Goal: Information Seeking & Learning: Learn about a topic

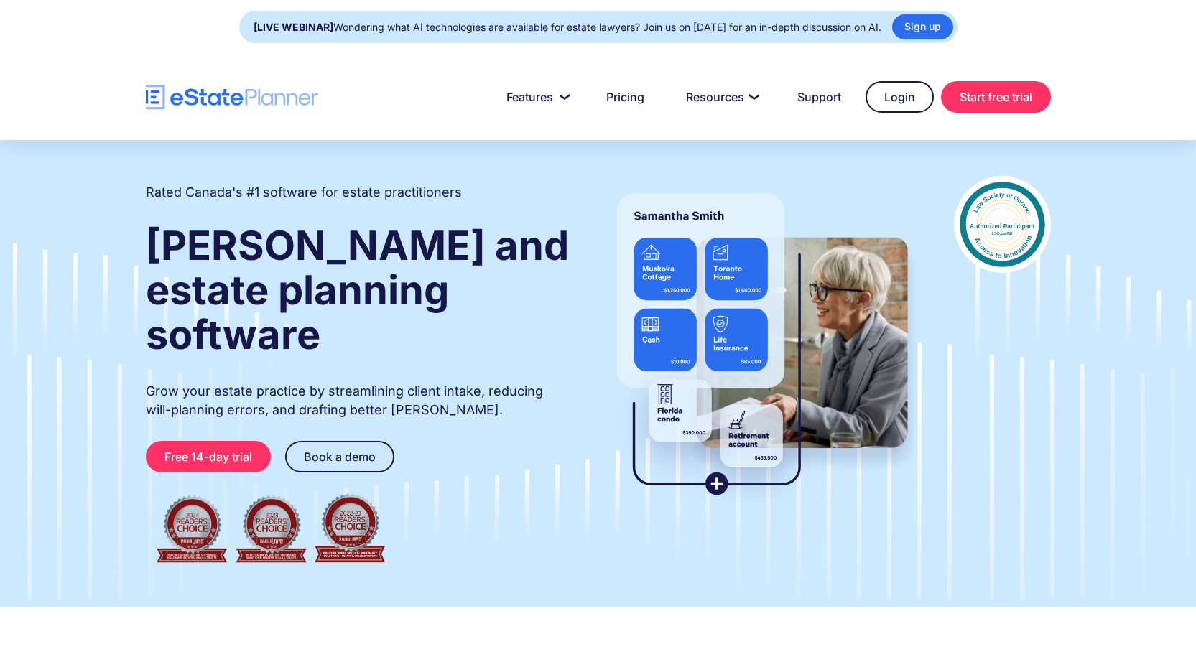
scroll to position [72, 0]
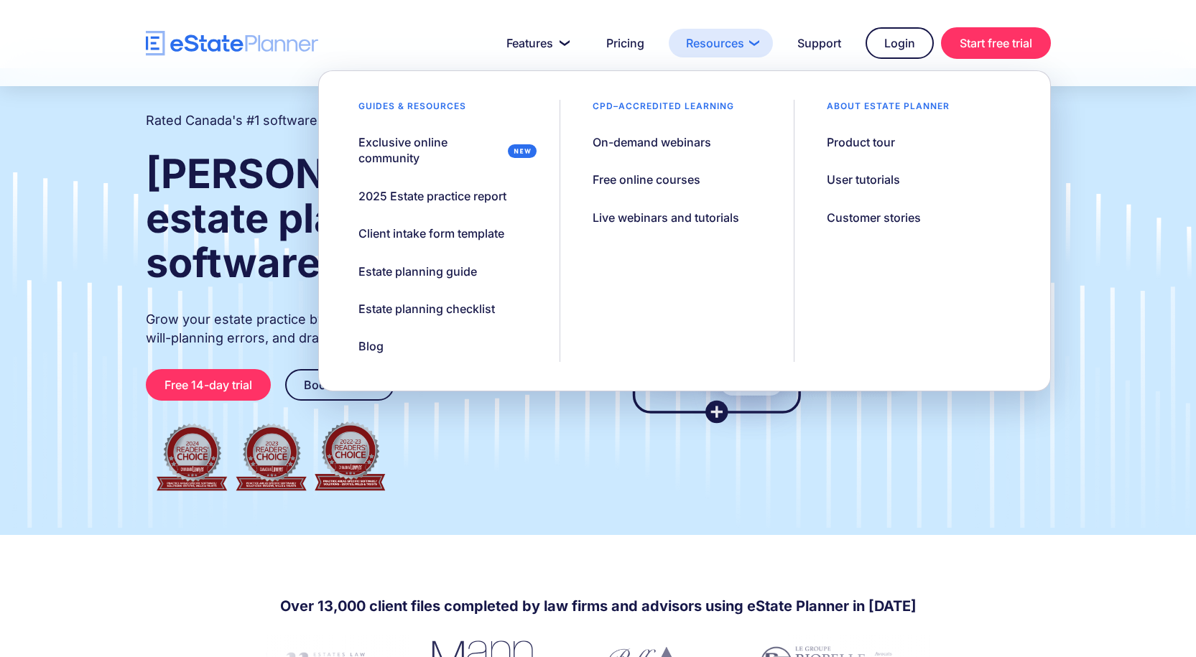
click at [692, 44] on link "Resources" at bounding box center [721, 43] width 104 height 29
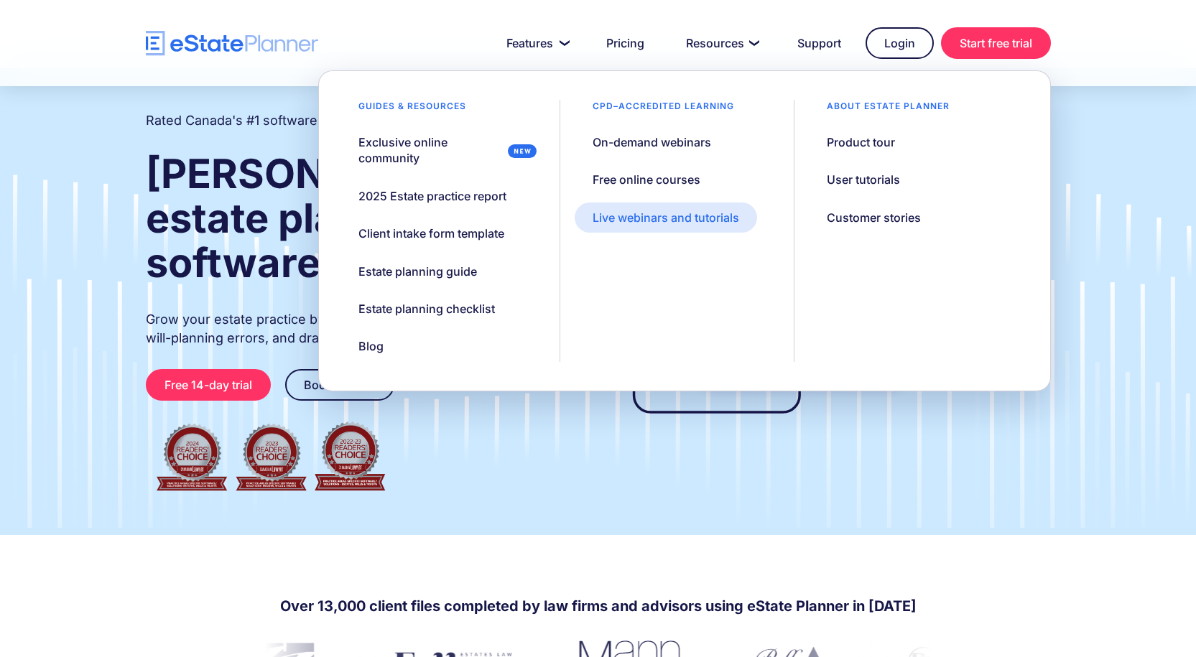
click at [669, 218] on div "Live webinars and tutorials" at bounding box center [666, 218] width 147 height 16
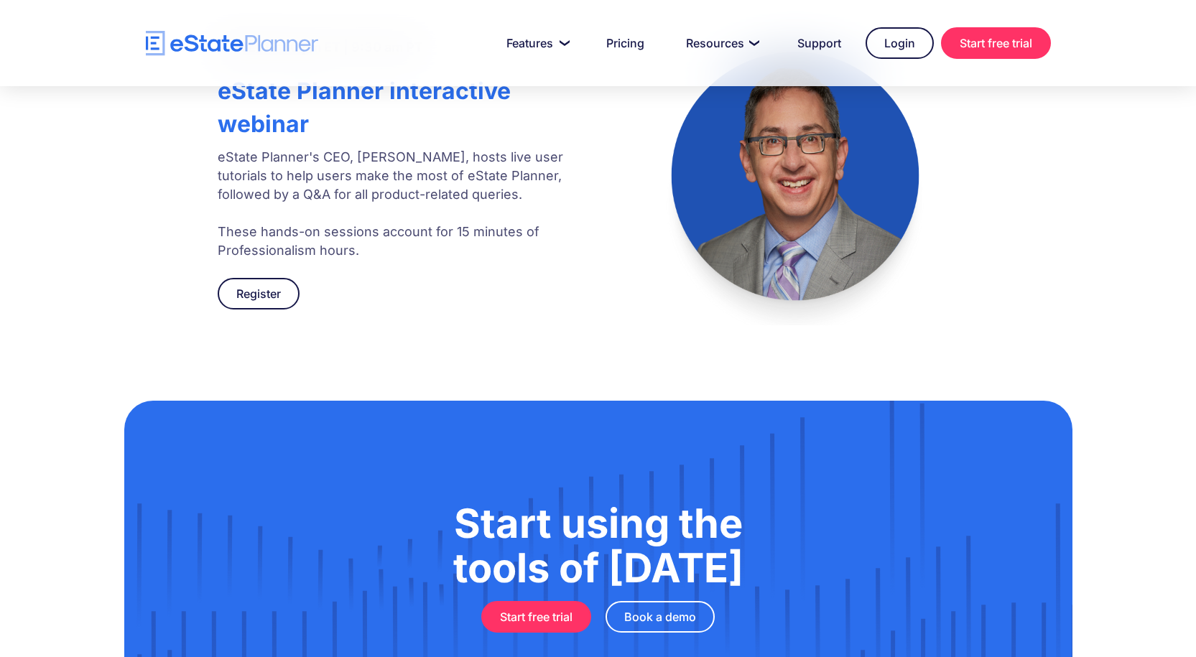
scroll to position [1003, 0]
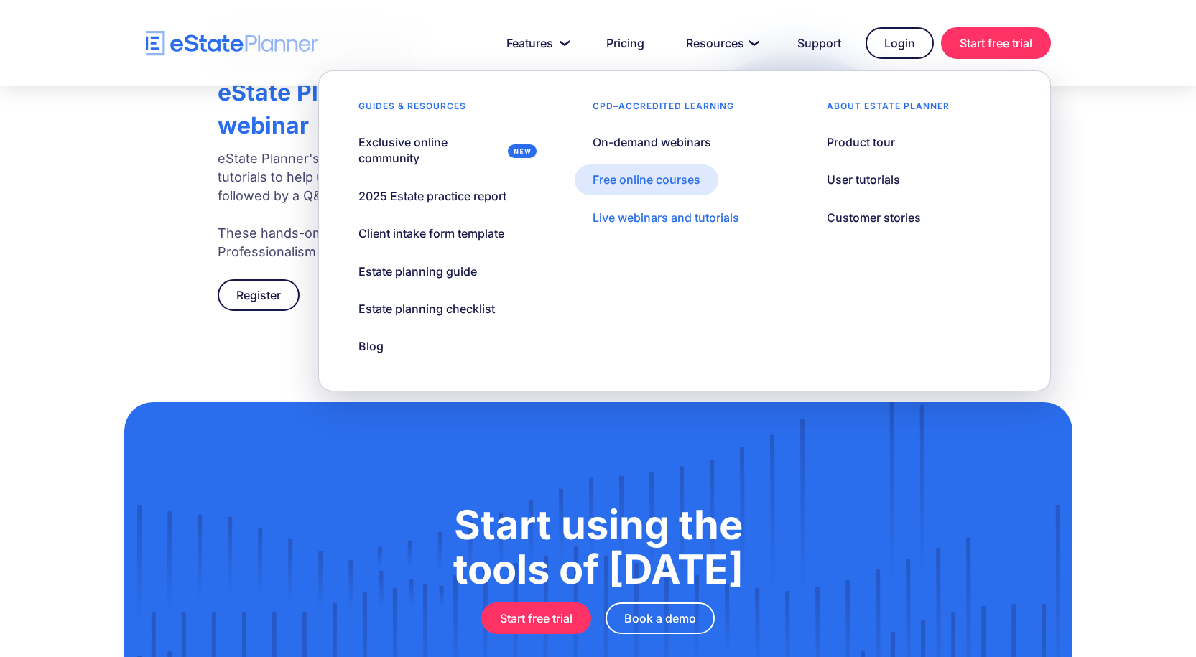
click at [629, 171] on link "Free online courses" at bounding box center [647, 179] width 144 height 30
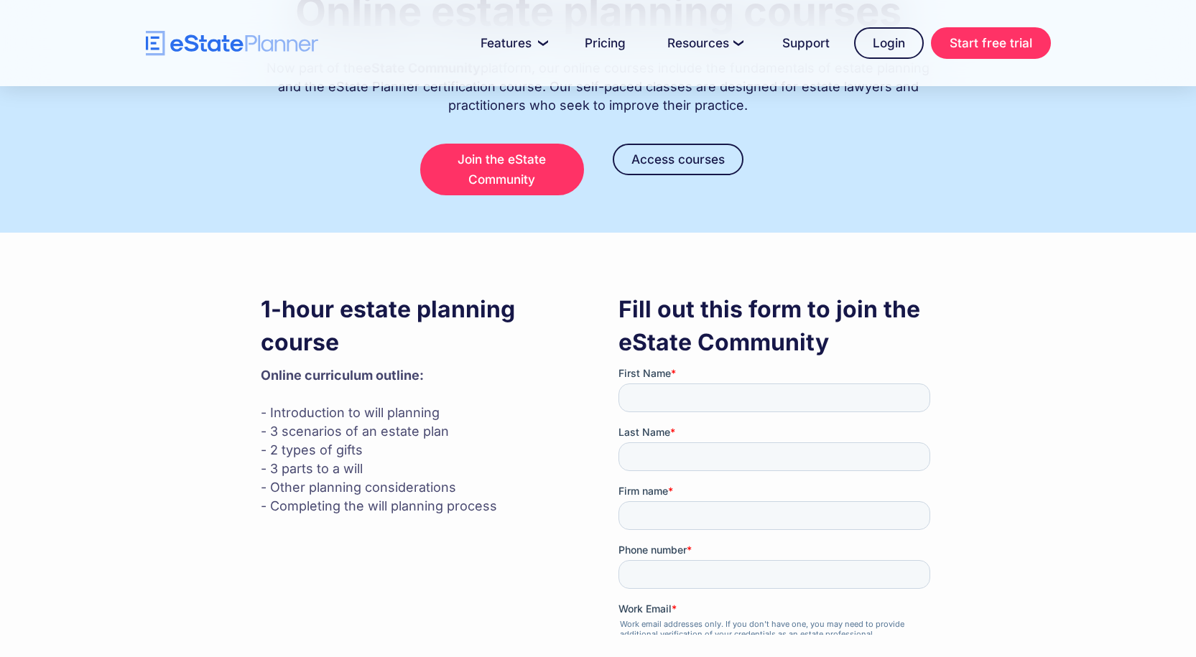
scroll to position [215, 0]
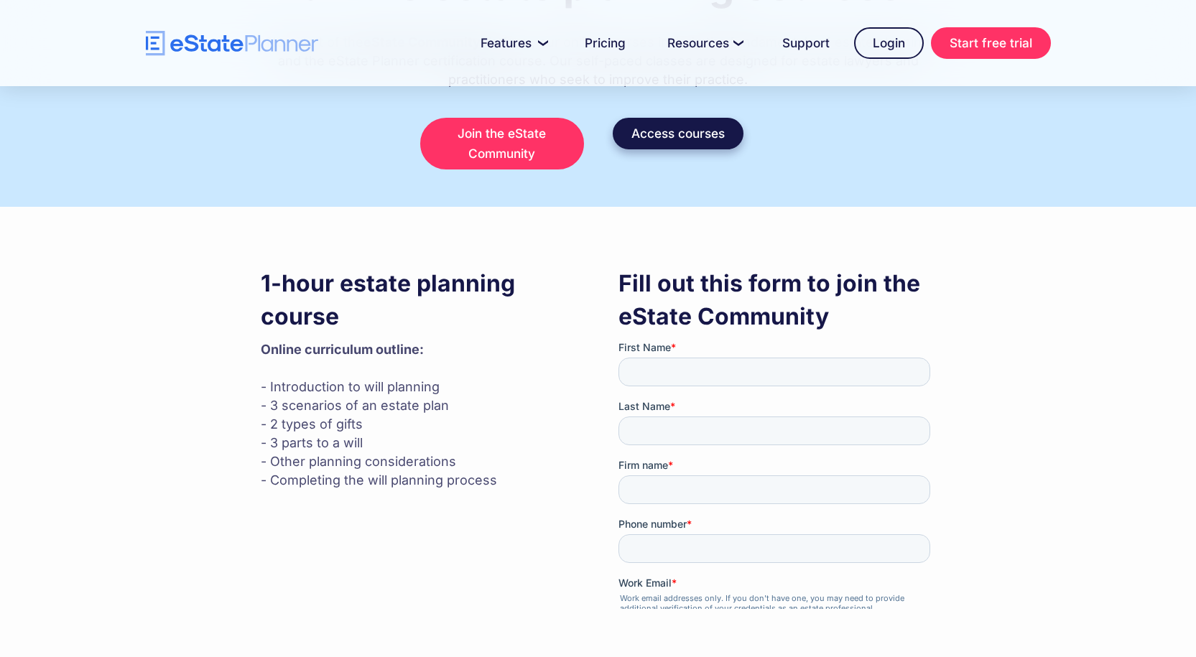
click at [675, 134] on link "Access courses" at bounding box center [678, 134] width 131 height 32
